Goal: Navigation & Orientation: Find specific page/section

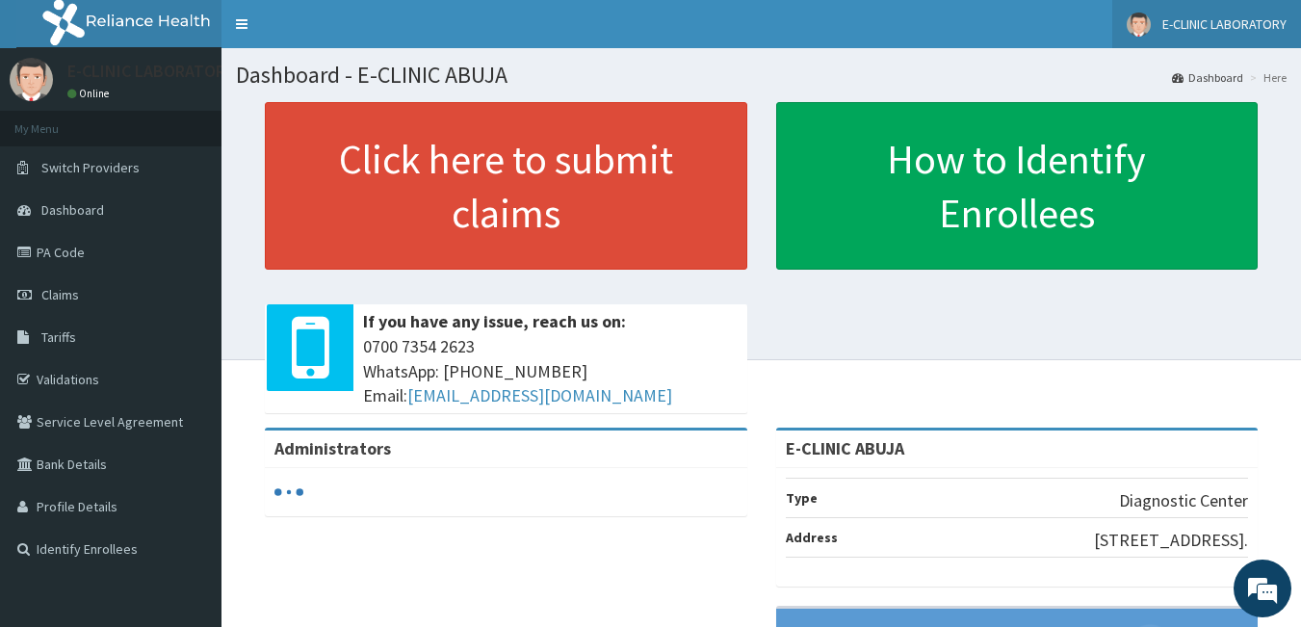
click at [1235, 27] on span "E-CLINIC LABORATORY" at bounding box center [1224, 23] width 124 height 17
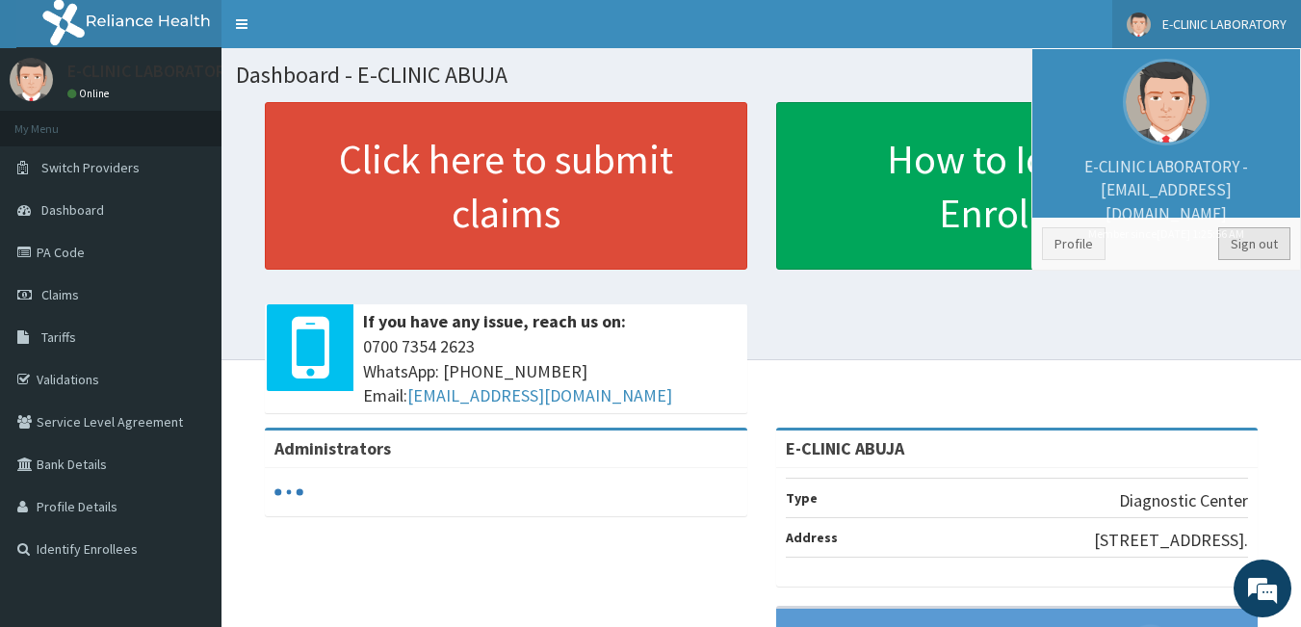
click at [1246, 243] on link "Sign out" at bounding box center [1254, 243] width 72 height 33
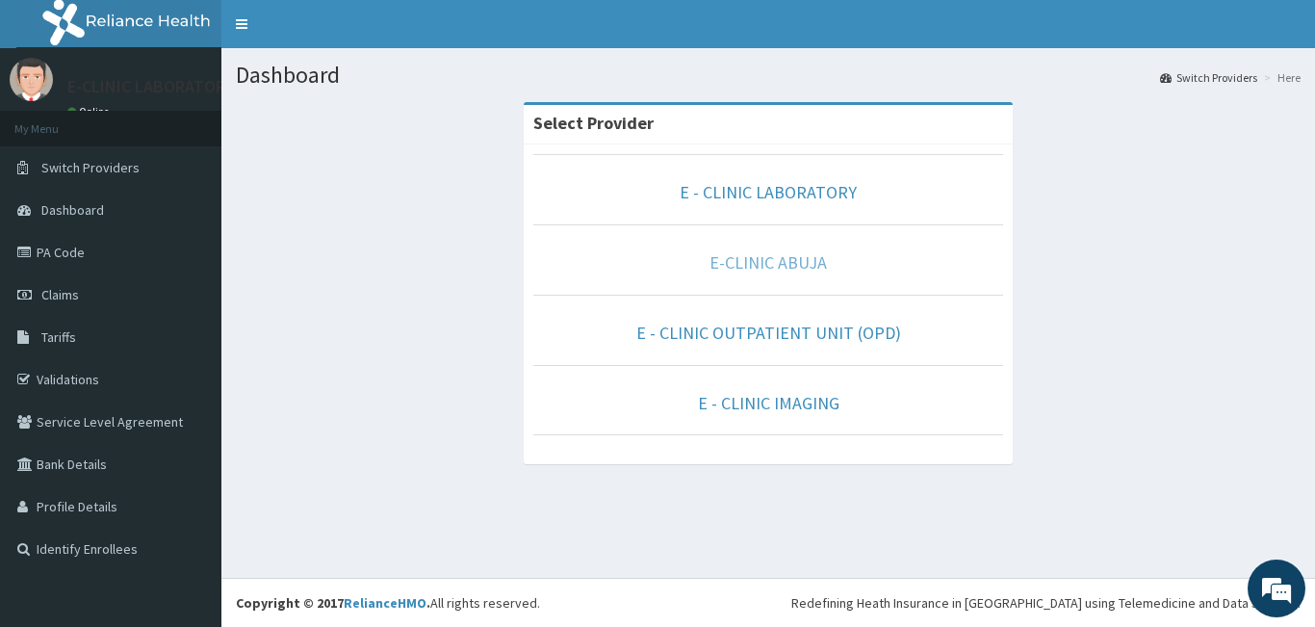
click at [759, 261] on link "E-CLINIC ABUJA" at bounding box center [768, 262] width 117 height 22
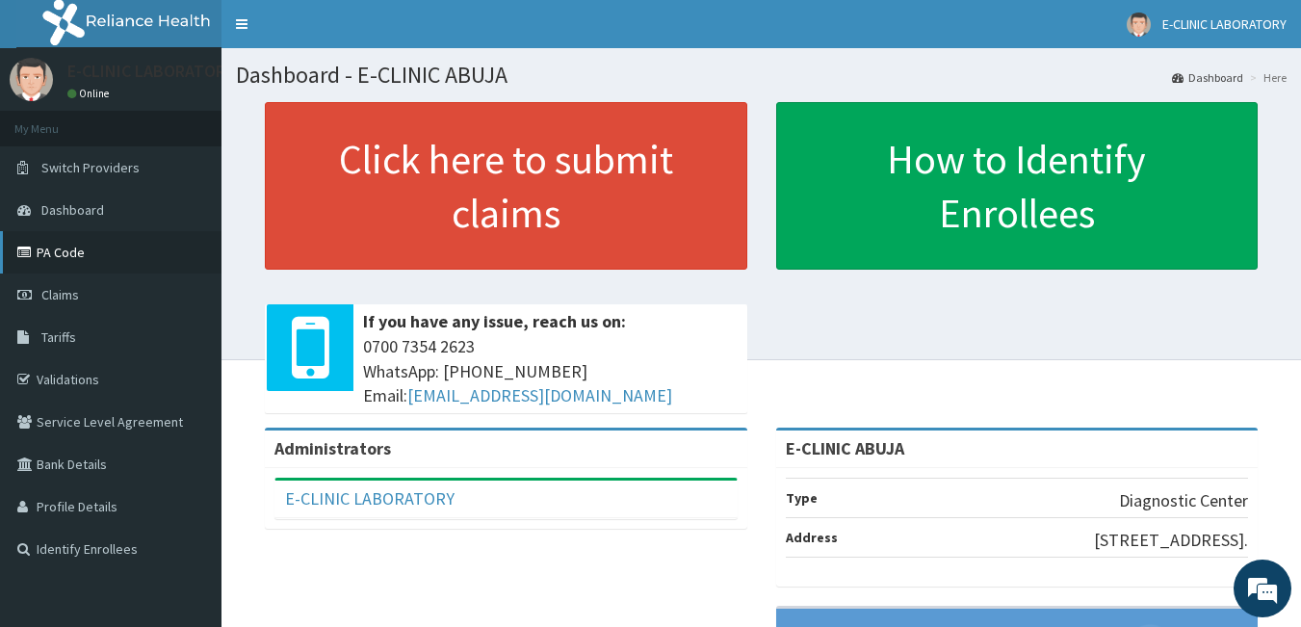
click at [51, 247] on link "PA Code" at bounding box center [110, 252] width 221 height 42
